Goal: Check status: Check status

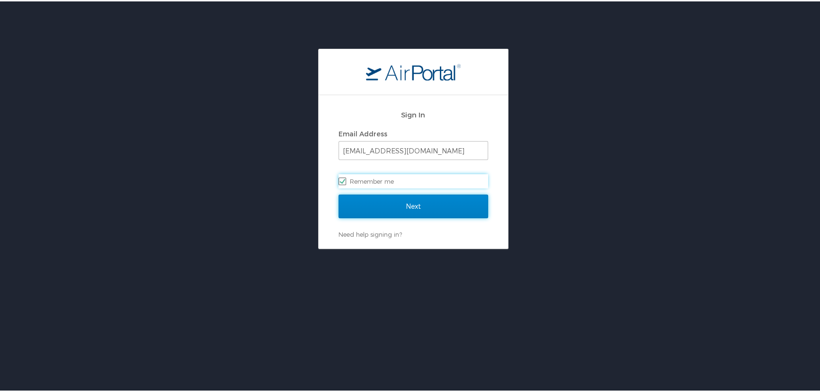
click at [431, 208] on input "Next" at bounding box center [414, 205] width 150 height 24
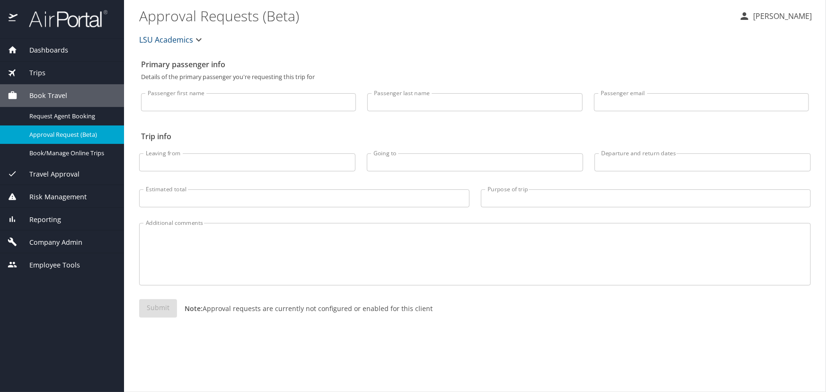
click at [59, 81] on div "Trips" at bounding box center [62, 73] width 124 height 23
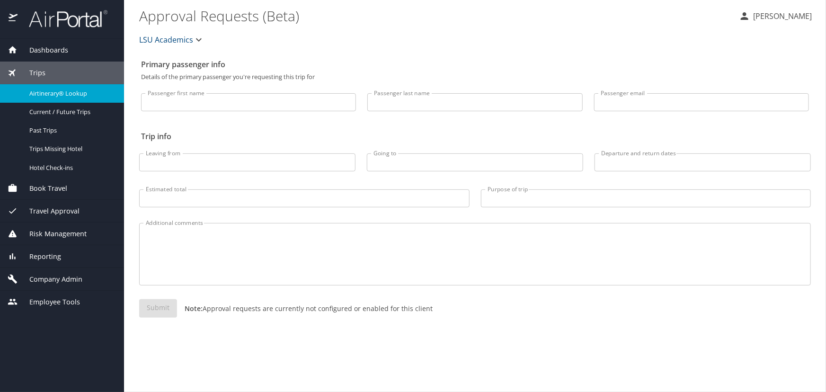
click at [65, 90] on span "Airtinerary® Lookup" at bounding box center [70, 93] width 83 height 9
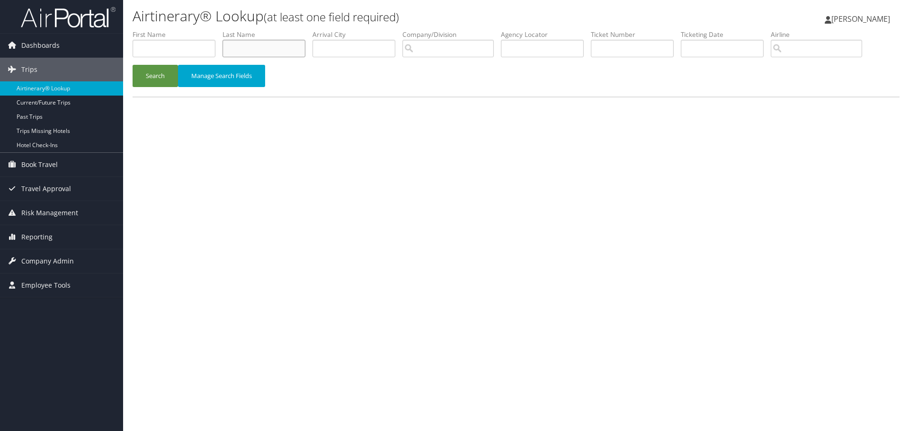
click at [252, 47] on input "text" at bounding box center [264, 49] width 83 height 18
type input "[PERSON_NAME]"
click at [159, 74] on button "Search" at bounding box center [155, 76] width 45 height 22
